Goal: Information Seeking & Learning: Learn about a topic

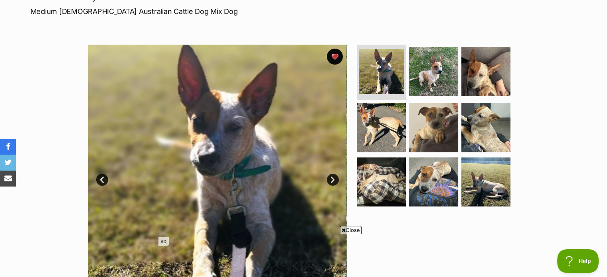
scroll to position [161, 0]
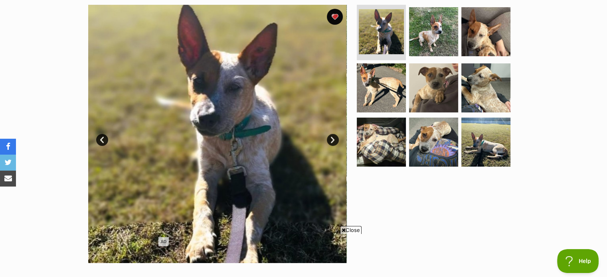
click at [458, 30] on ul at bounding box center [437, 88] width 164 height 167
click at [442, 36] on img at bounding box center [433, 31] width 51 height 51
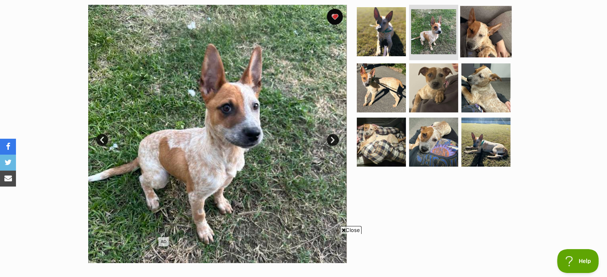
click at [487, 47] on img at bounding box center [485, 31] width 51 height 51
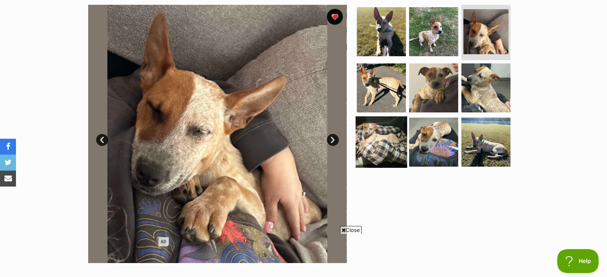
click at [369, 144] on img at bounding box center [381, 142] width 51 height 51
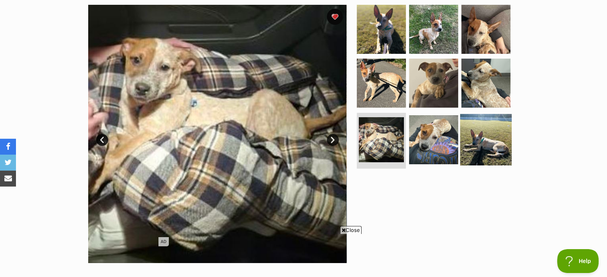
click at [485, 147] on img at bounding box center [485, 139] width 51 height 51
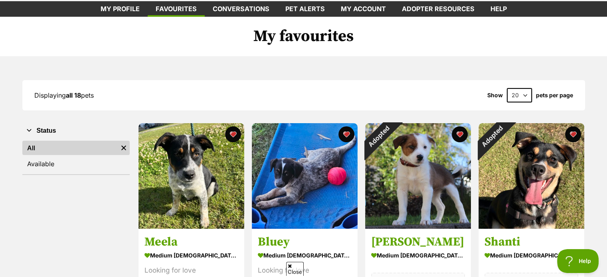
scroll to position [80, 0]
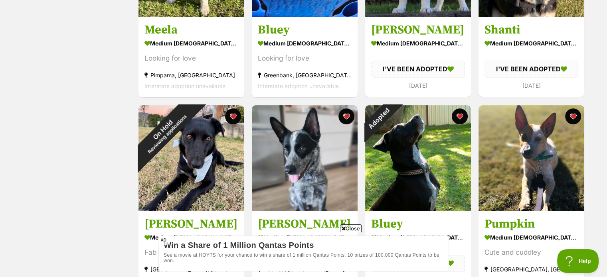
scroll to position [348, 0]
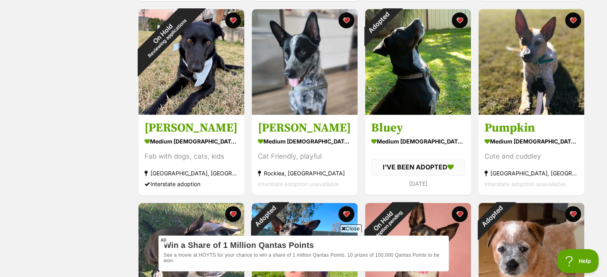
click at [355, 229] on span "Close" at bounding box center [351, 229] width 22 height 8
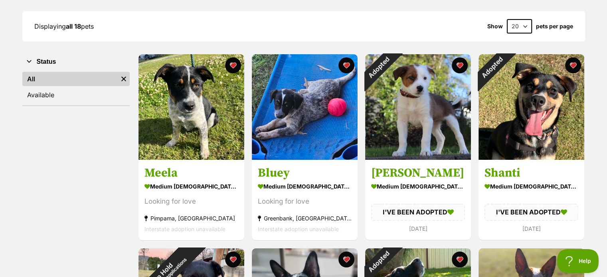
scroll to position [0, 0]
